Goal: Transaction & Acquisition: Purchase product/service

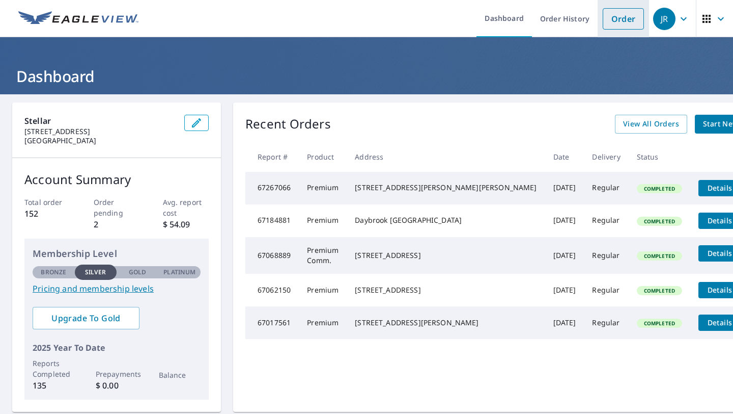
click at [631, 24] on link "Order" at bounding box center [623, 18] width 41 height 21
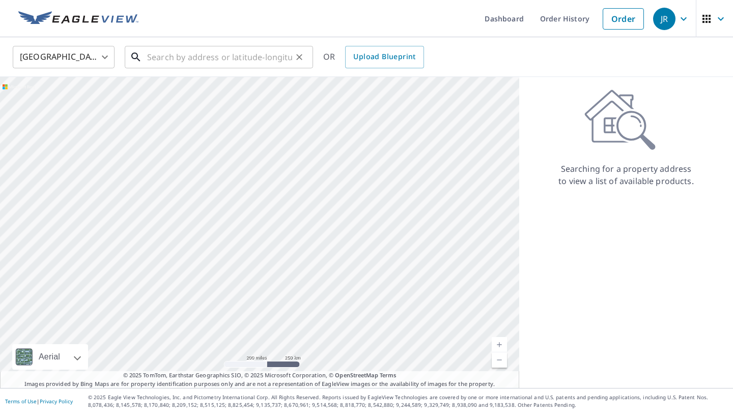
click at [250, 58] on input "text" at bounding box center [219, 57] width 145 height 29
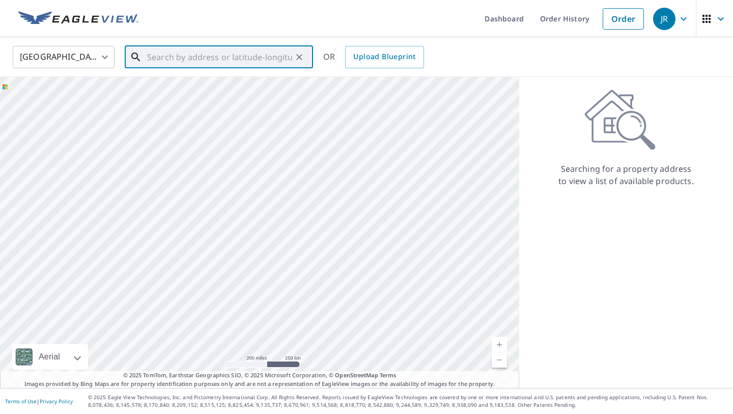
click at [254, 54] on input "text" at bounding box center [219, 57] width 145 height 29
paste input "[STREET_ADDRESS]"
click at [236, 94] on p "[GEOGRAPHIC_DATA]" at bounding box center [225, 98] width 160 height 10
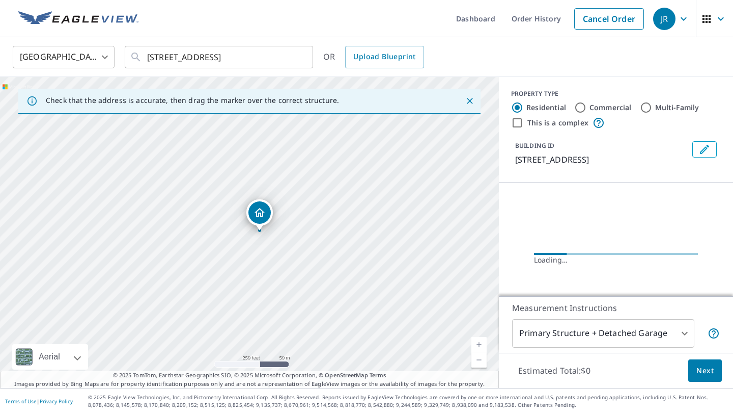
scroll to position [0, 0]
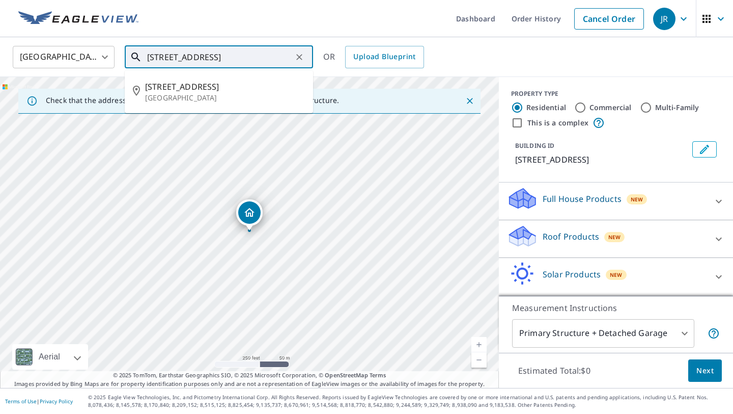
click at [228, 58] on input "[STREET_ADDRESS]" at bounding box center [219, 57] width 145 height 29
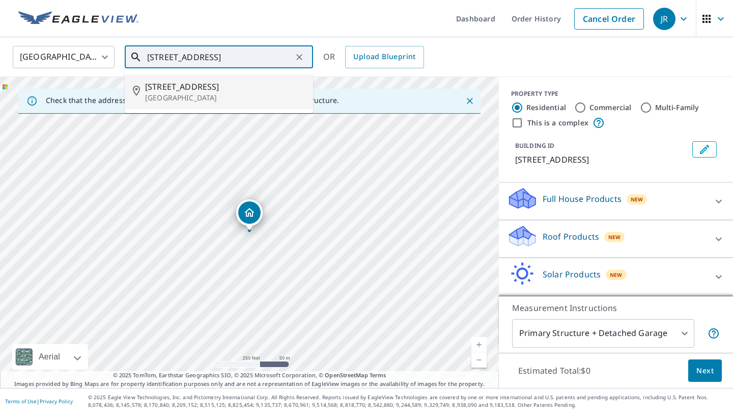
click at [221, 97] on p "[GEOGRAPHIC_DATA]" at bounding box center [225, 98] width 160 height 10
type input "[STREET_ADDRESS]"
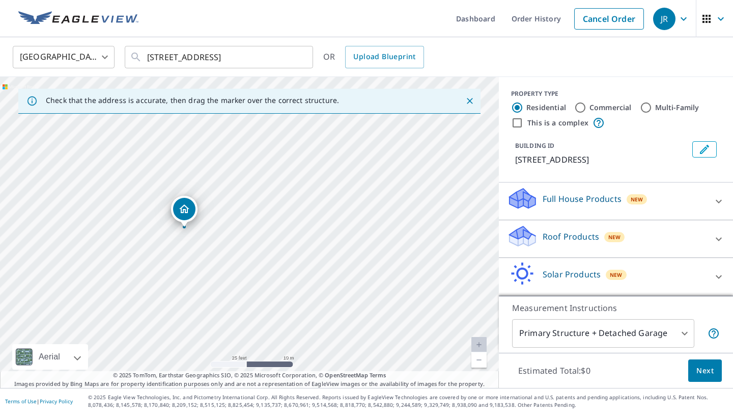
drag, startPoint x: 243, startPoint y: 188, endPoint x: 243, endPoint y: 223, distance: 35.1
click at [243, 223] on div "[STREET_ADDRESS]" at bounding box center [249, 232] width 499 height 311
click at [671, 338] on body "[PERSON_NAME] Dashboard Order History Cancel Order JR United States US ​ [STREE…" at bounding box center [366, 207] width 733 height 414
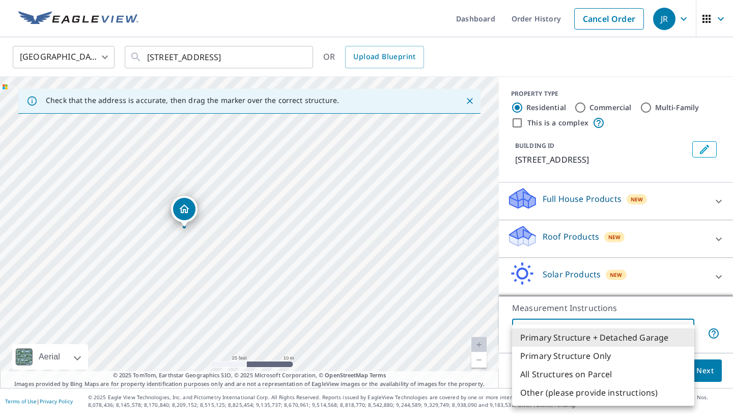
click at [653, 349] on li "Primary Structure Only" at bounding box center [603, 355] width 182 height 18
type input "2"
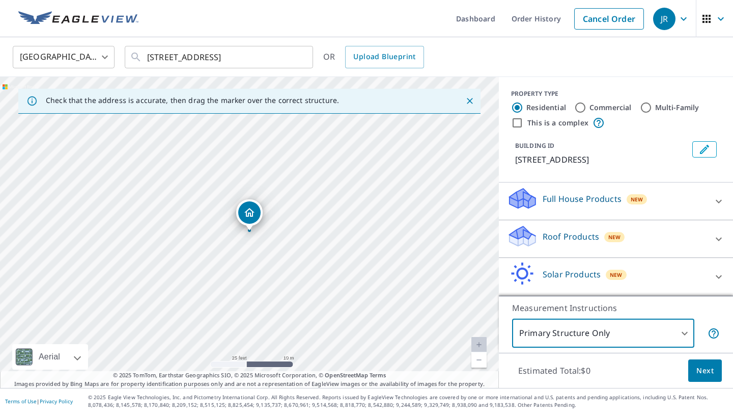
click at [705, 374] on span "Next" at bounding box center [705, 370] width 17 height 13
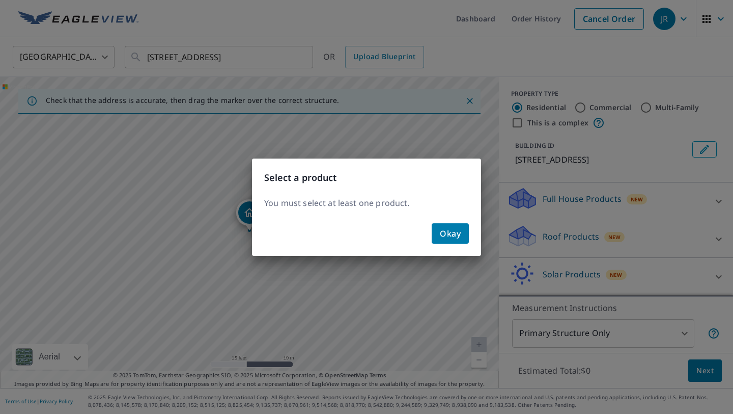
click at [459, 229] on span "Okay" at bounding box center [450, 233] width 21 height 14
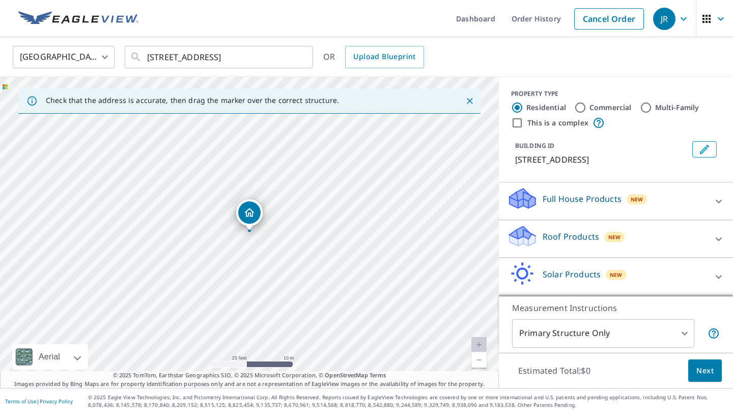
scroll to position [49, 0]
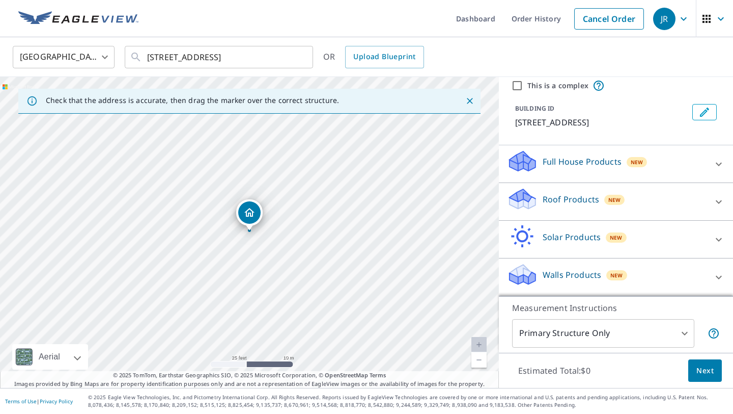
click at [579, 197] on p "Roof Products" at bounding box center [571, 199] width 57 height 12
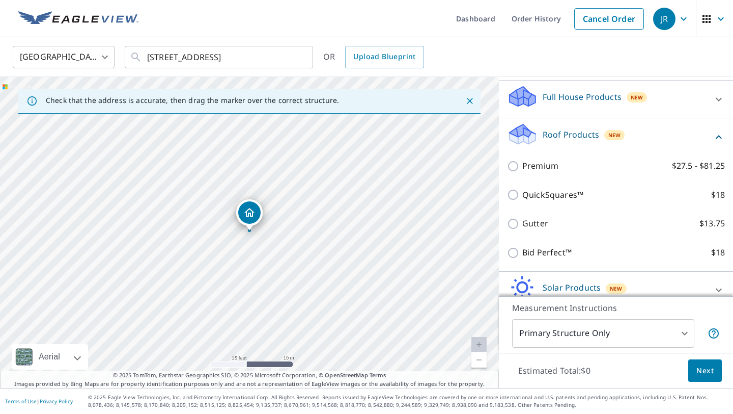
scroll to position [106, 0]
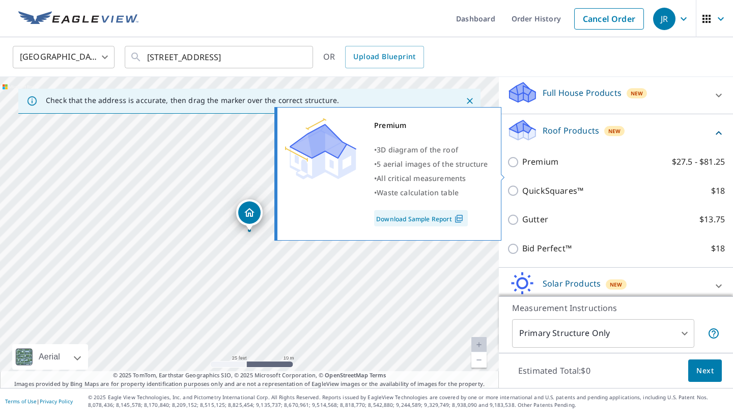
click at [552, 168] on p "Premium" at bounding box center [541, 161] width 36 height 13
click at [523, 168] on input "Premium $27.5 - $81.25" at bounding box center [514, 162] width 15 height 12
checkbox input "true"
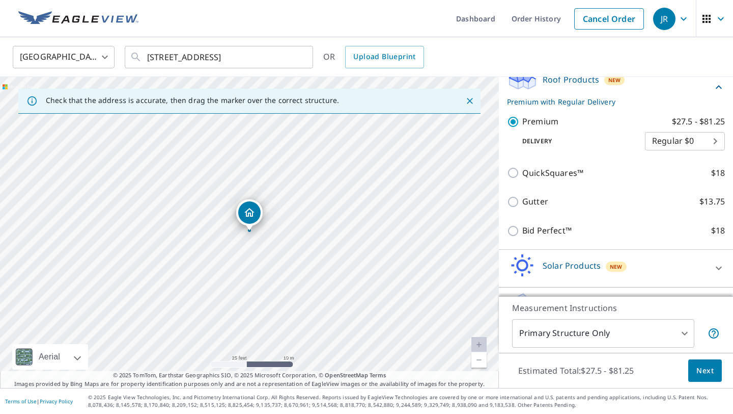
scroll to position [168, 0]
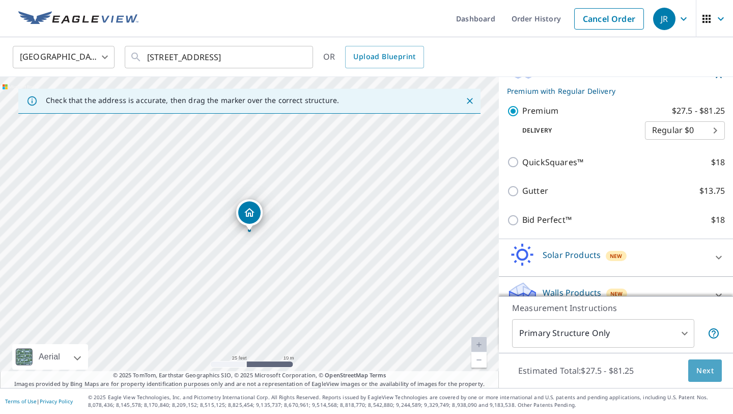
click at [698, 366] on span "Next" at bounding box center [705, 370] width 17 height 13
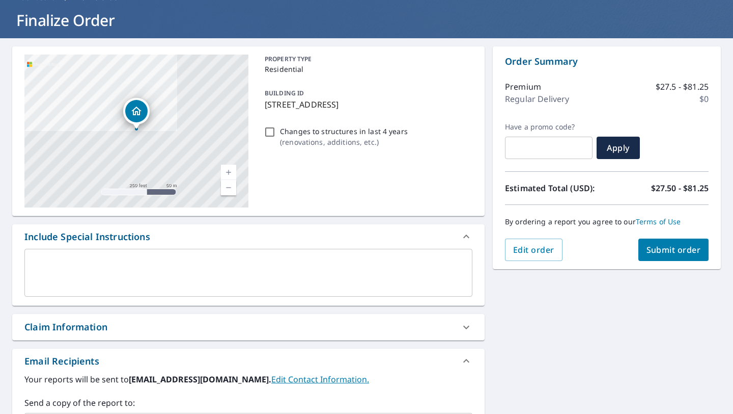
scroll to position [57, 0]
click at [670, 250] on span "Submit order" at bounding box center [674, 248] width 54 height 11
